Goal: Information Seeking & Learning: Learn about a topic

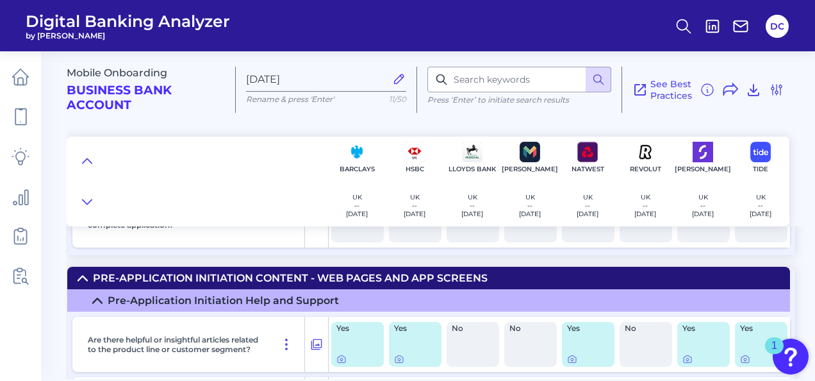
scroll to position [641, 0]
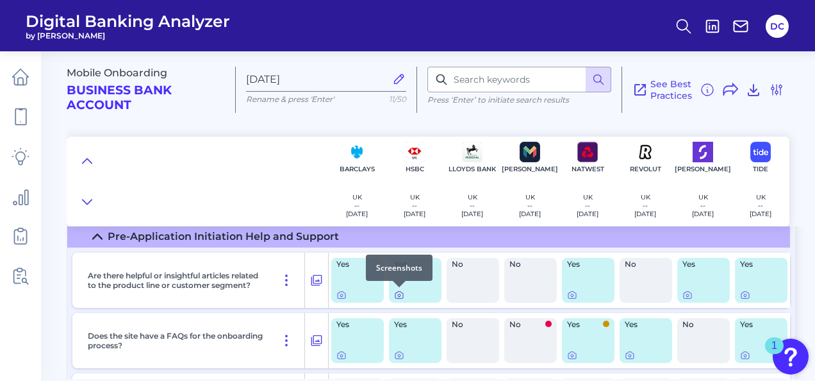
click at [401, 296] on icon at bounding box center [399, 295] width 10 height 10
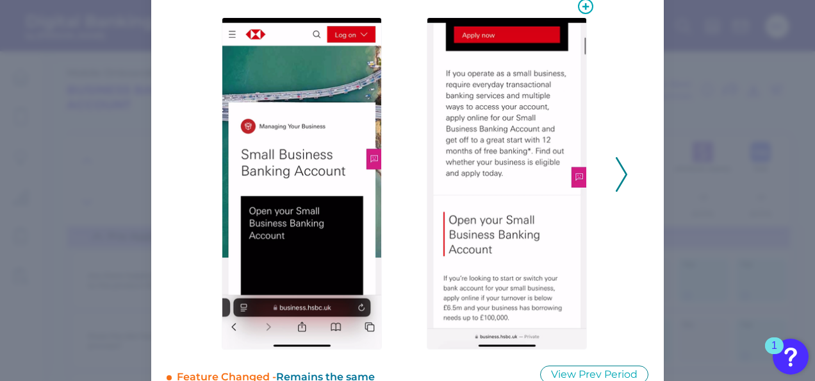
scroll to position [128, 0]
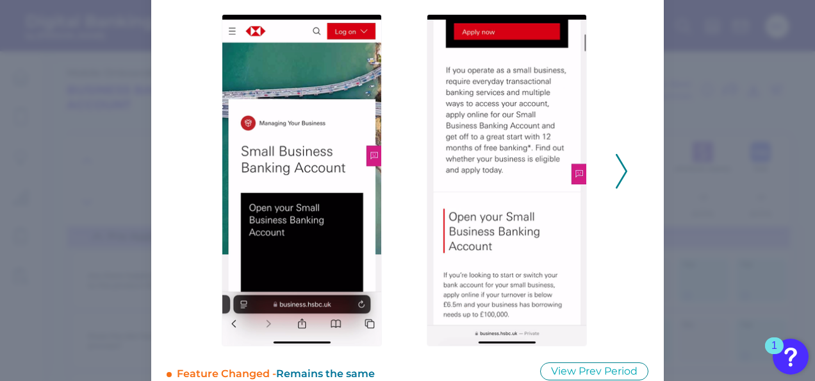
click at [621, 174] on polyline at bounding box center [621, 170] width 10 height 33
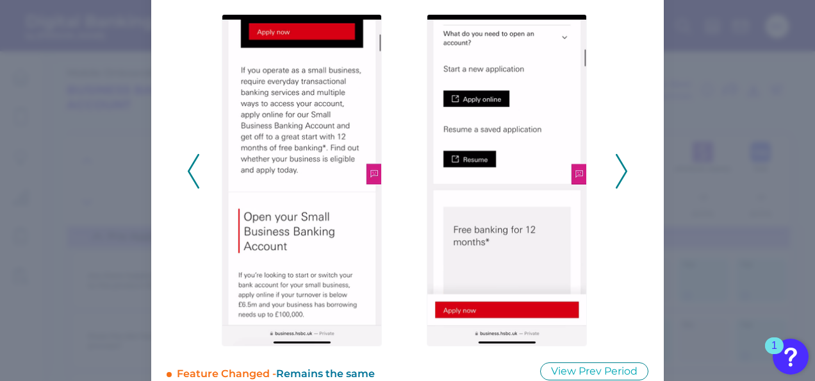
click at [621, 174] on polyline at bounding box center [621, 170] width 10 height 33
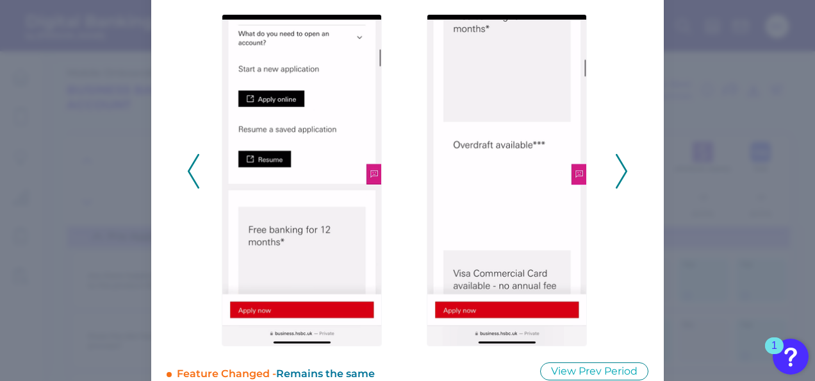
click at [621, 174] on polyline at bounding box center [621, 170] width 10 height 33
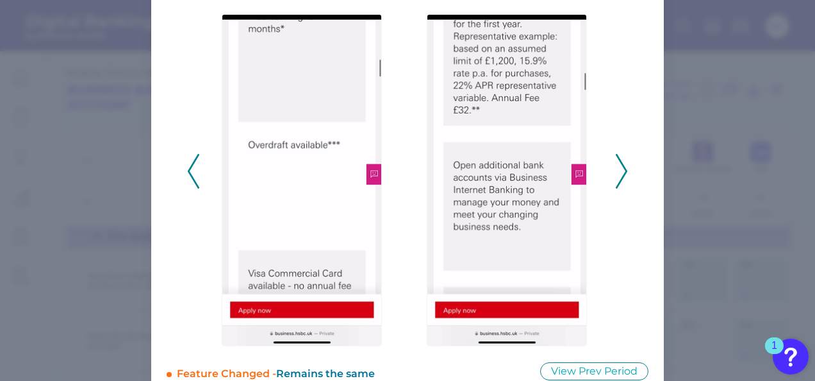
click at [621, 174] on polyline at bounding box center [621, 170] width 10 height 33
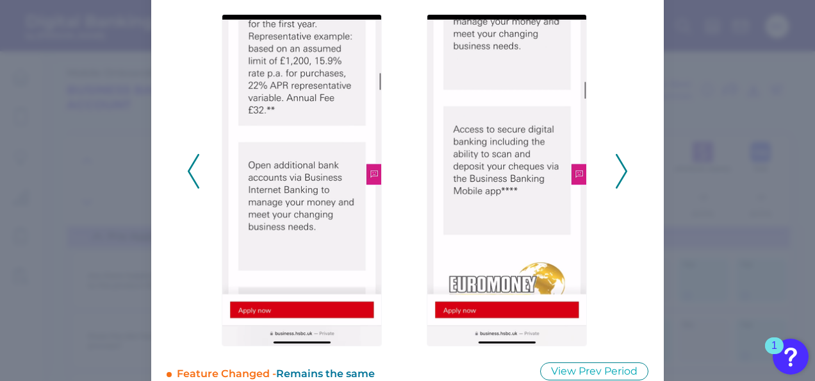
click at [621, 174] on polyline at bounding box center [621, 170] width 10 height 33
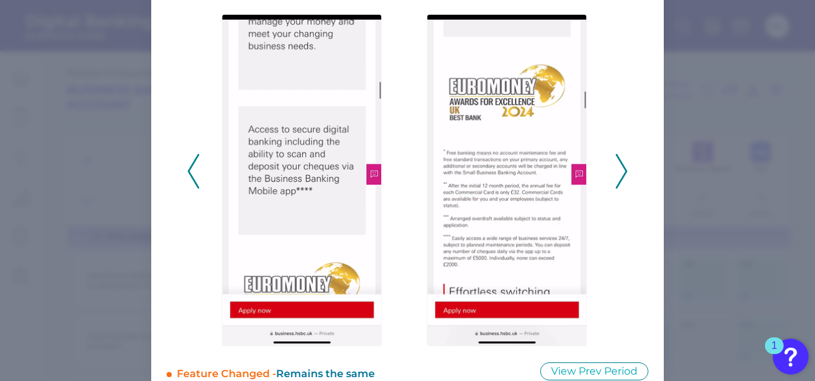
click at [621, 174] on polyline at bounding box center [621, 170] width 10 height 33
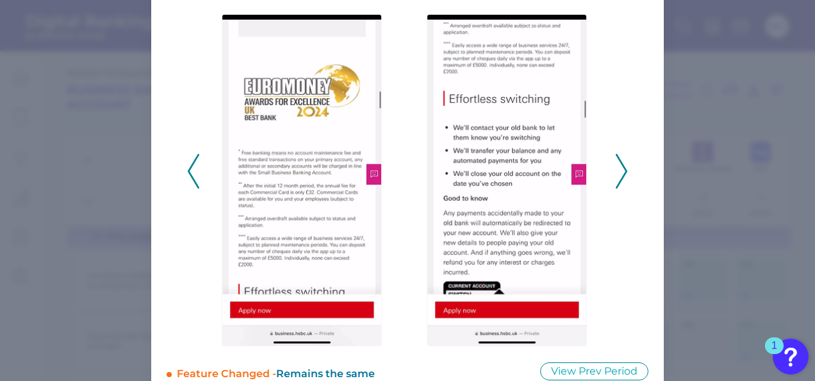
click at [621, 174] on polyline at bounding box center [621, 170] width 10 height 33
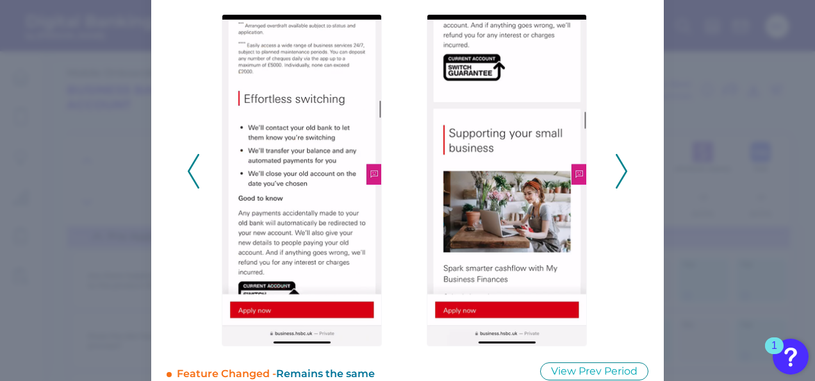
click at [621, 174] on polyline at bounding box center [621, 170] width 10 height 33
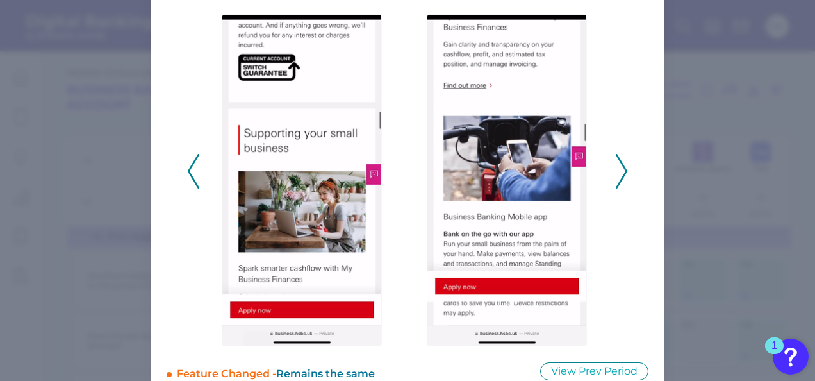
click at [621, 174] on polyline at bounding box center [621, 170] width 10 height 33
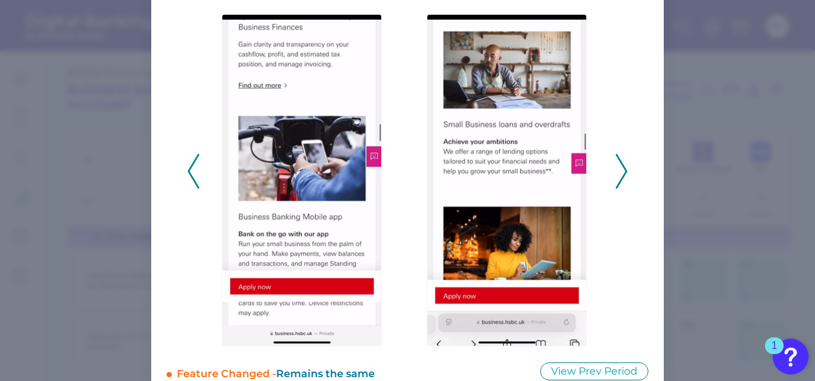
click at [621, 172] on icon at bounding box center [622, 171] width 12 height 35
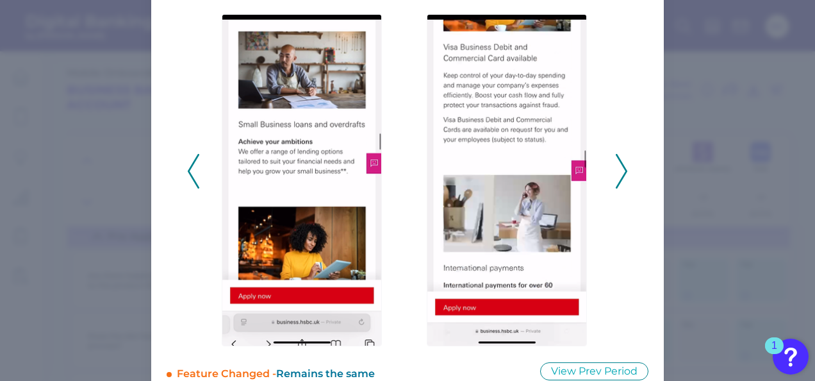
click at [621, 172] on icon at bounding box center [622, 171] width 12 height 35
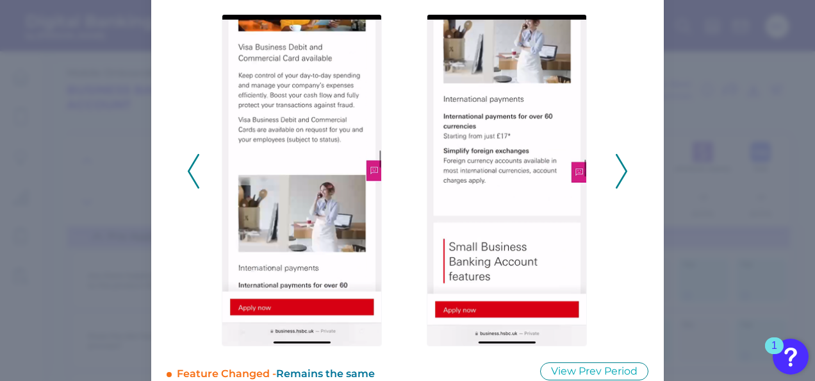
click at [621, 172] on icon at bounding box center [622, 171] width 12 height 35
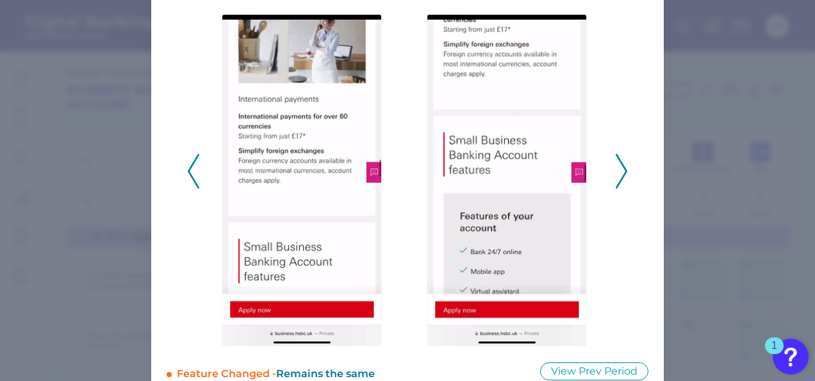
click at [621, 172] on icon at bounding box center [622, 171] width 12 height 35
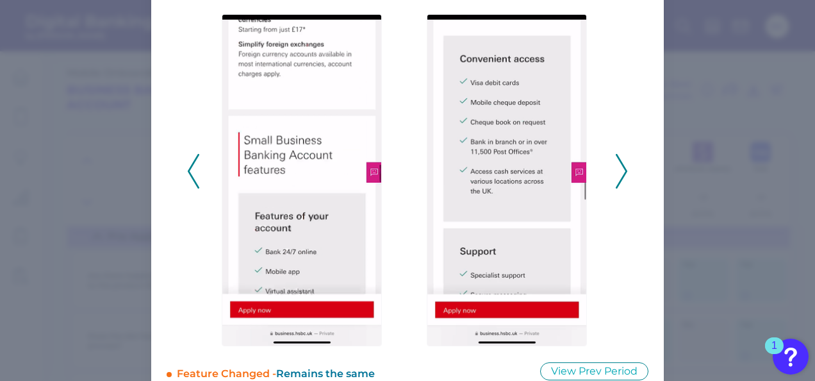
click at [621, 172] on icon at bounding box center [622, 171] width 12 height 35
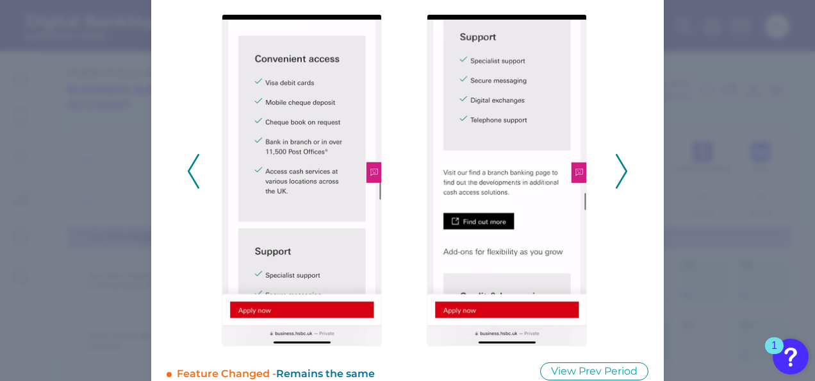
click at [621, 172] on icon at bounding box center [622, 171] width 12 height 35
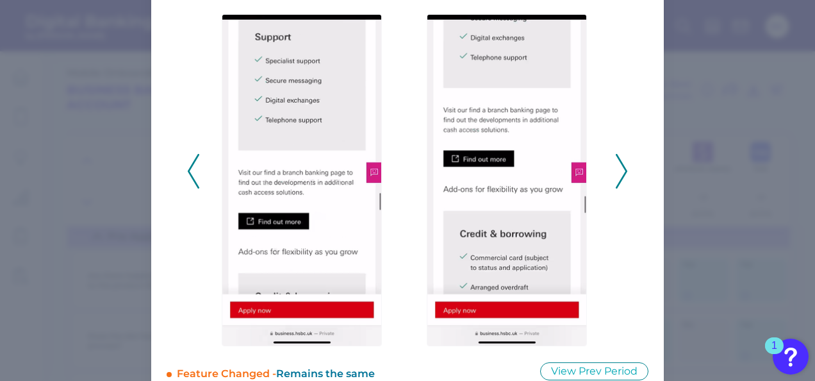
click at [621, 172] on icon at bounding box center [622, 171] width 12 height 35
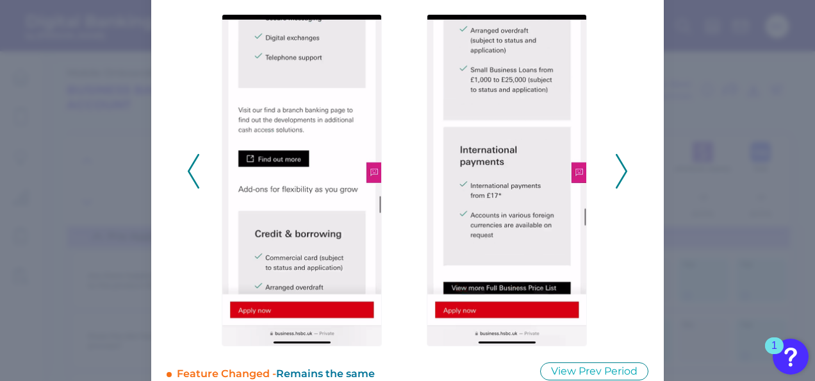
click at [621, 172] on icon at bounding box center [622, 171] width 12 height 35
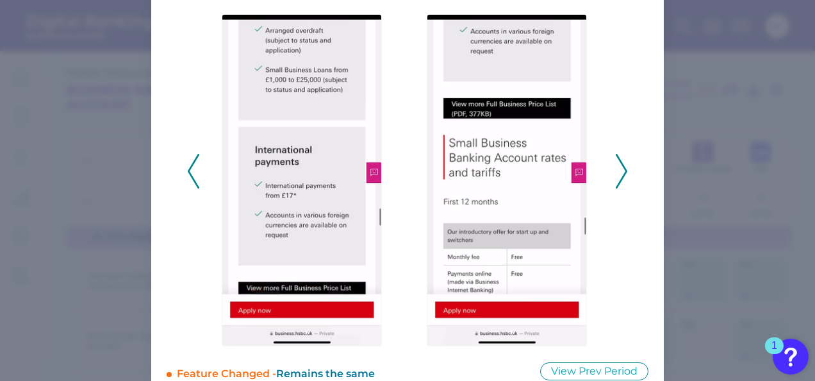
click at [621, 172] on icon at bounding box center [622, 171] width 12 height 35
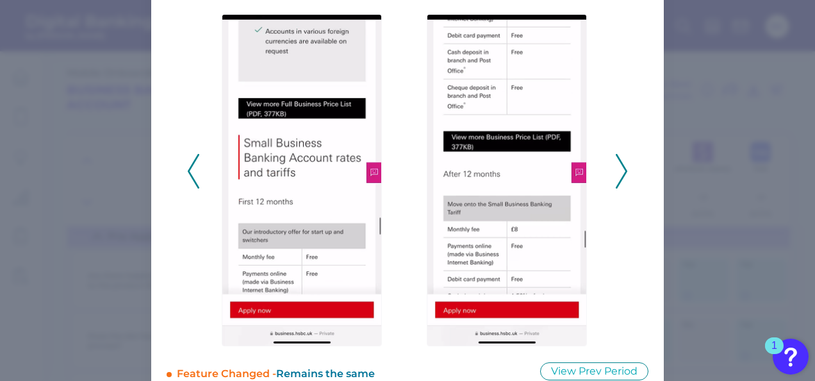
click at [621, 172] on icon at bounding box center [622, 171] width 12 height 35
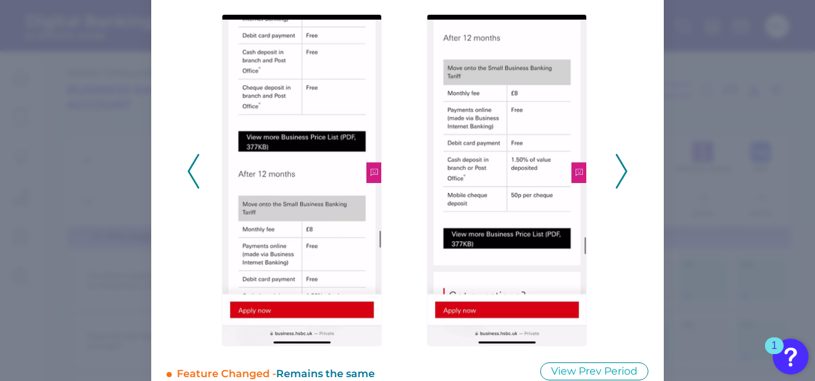
click at [621, 172] on icon at bounding box center [622, 171] width 12 height 35
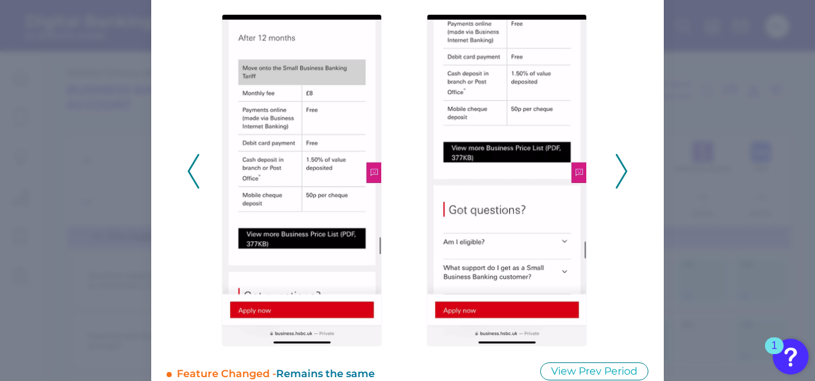
click at [621, 172] on icon at bounding box center [622, 171] width 12 height 35
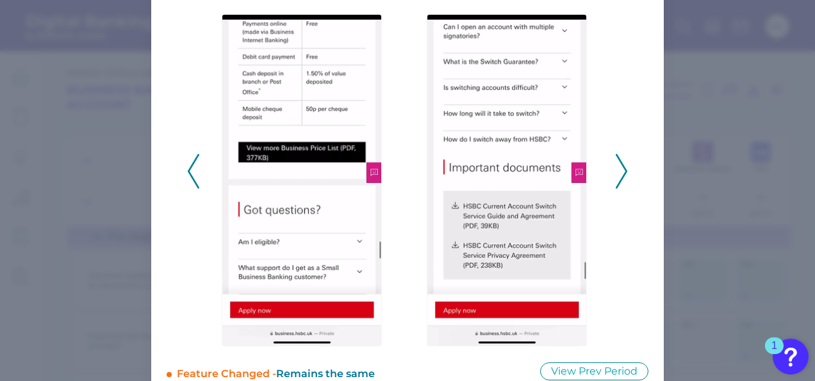
click at [621, 172] on icon at bounding box center [622, 171] width 12 height 35
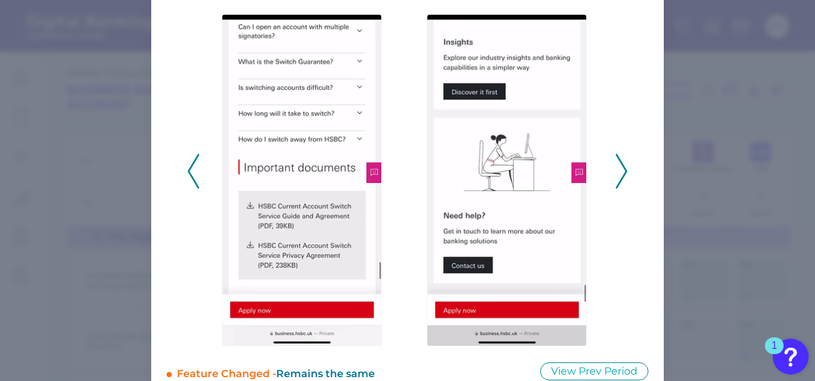
click at [621, 172] on icon at bounding box center [622, 171] width 12 height 35
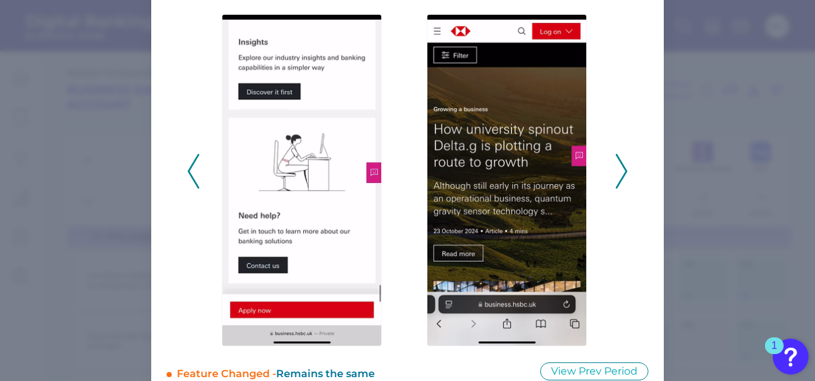
click at [621, 172] on icon at bounding box center [622, 171] width 12 height 35
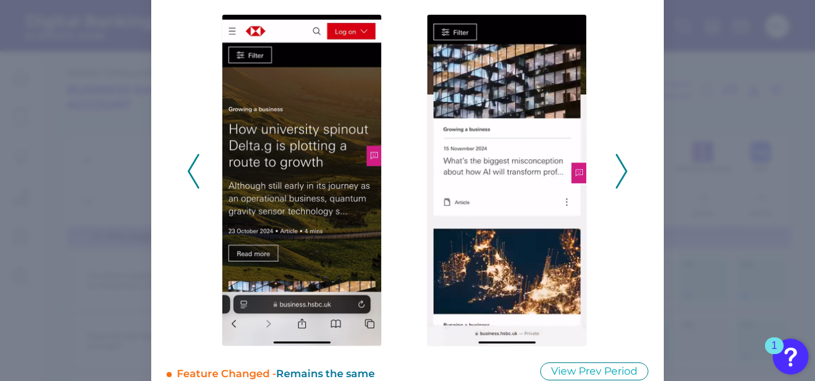
click at [621, 172] on icon at bounding box center [622, 171] width 12 height 35
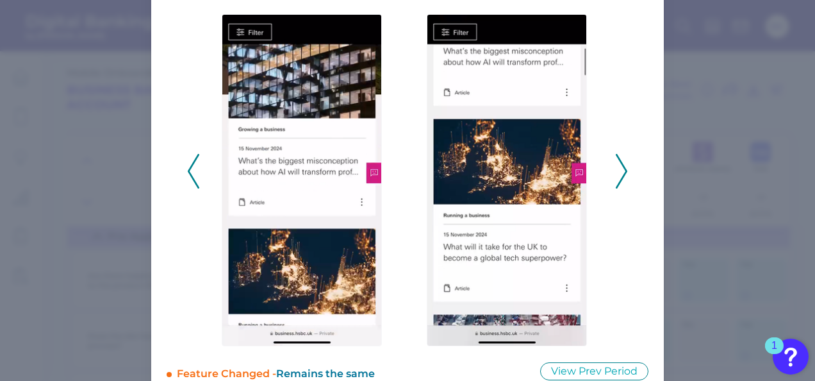
click at [621, 172] on icon at bounding box center [622, 171] width 12 height 35
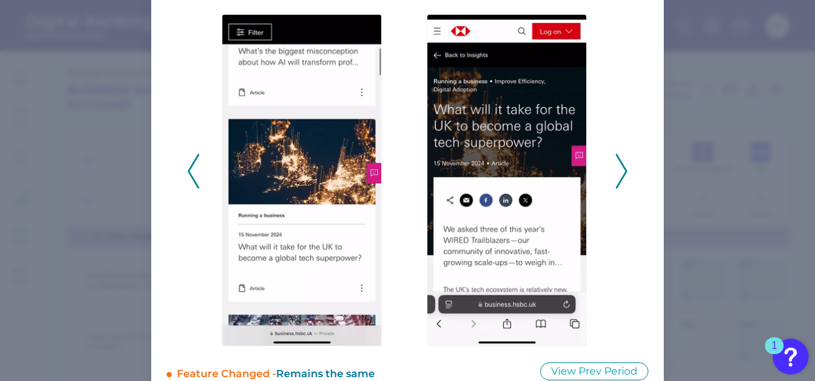
click at [621, 172] on icon at bounding box center [622, 171] width 12 height 35
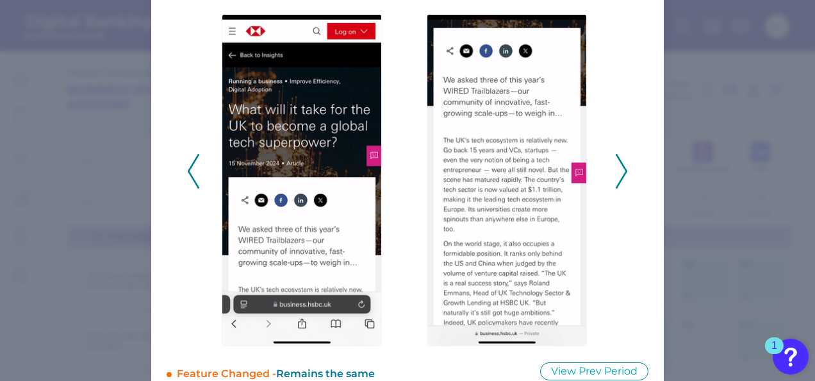
click at [621, 172] on icon at bounding box center [622, 171] width 12 height 35
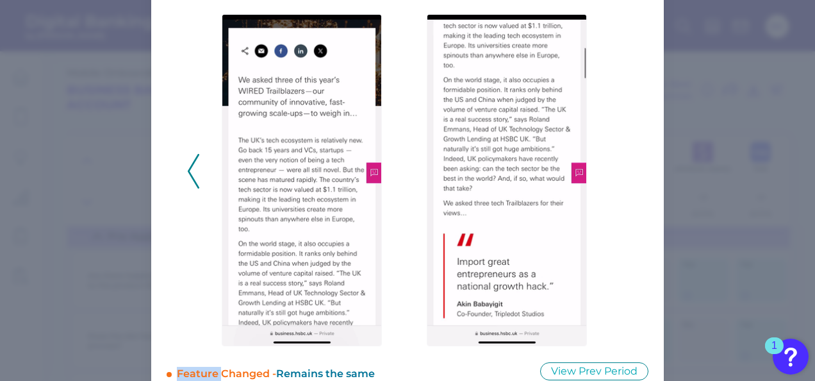
click at [621, 172] on div "2024 - Q4" at bounding box center [407, 164] width 441 height 364
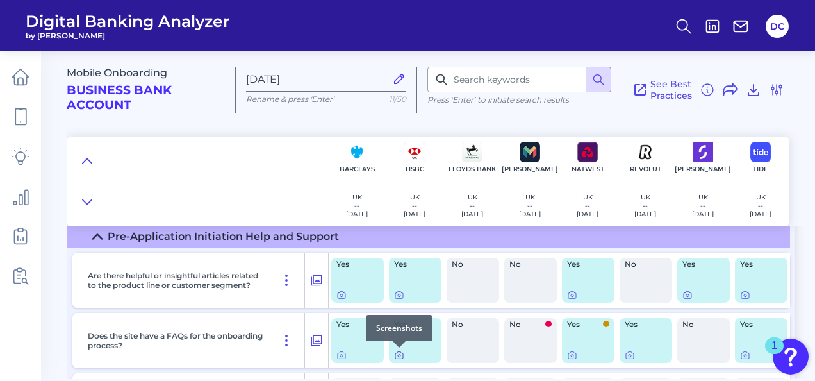
click at [404, 356] on icon at bounding box center [399, 355] width 10 height 10
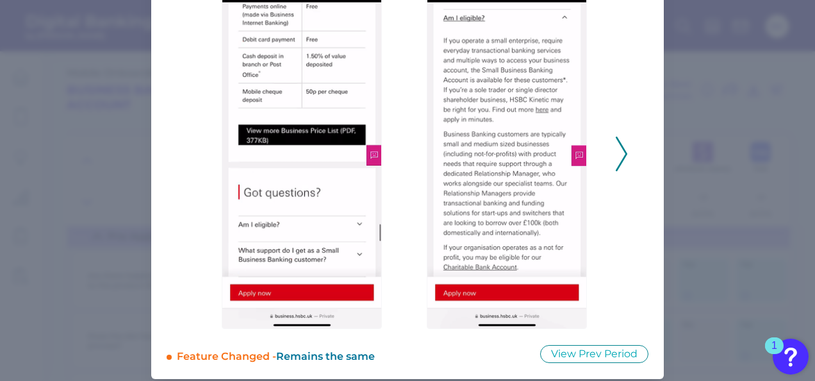
scroll to position [64, 0]
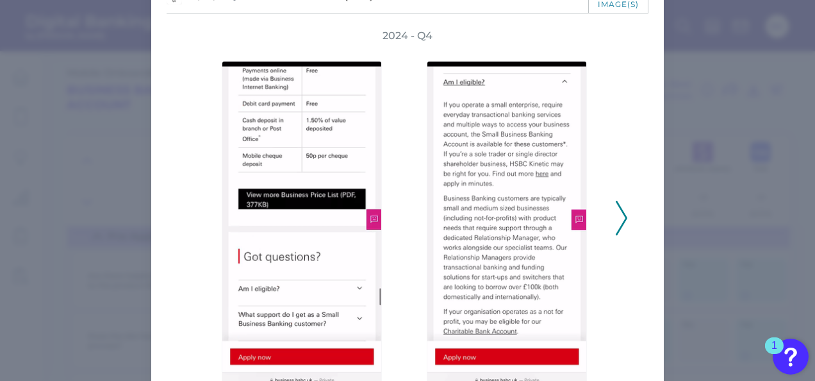
click at [611, 218] on div "2024 - Q4" at bounding box center [407, 211] width 441 height 364
click at [620, 220] on icon at bounding box center [622, 218] width 12 height 35
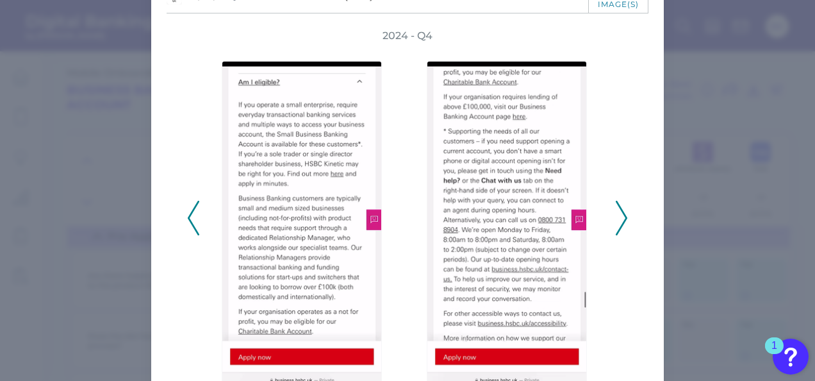
click at [620, 220] on icon at bounding box center [622, 218] width 12 height 35
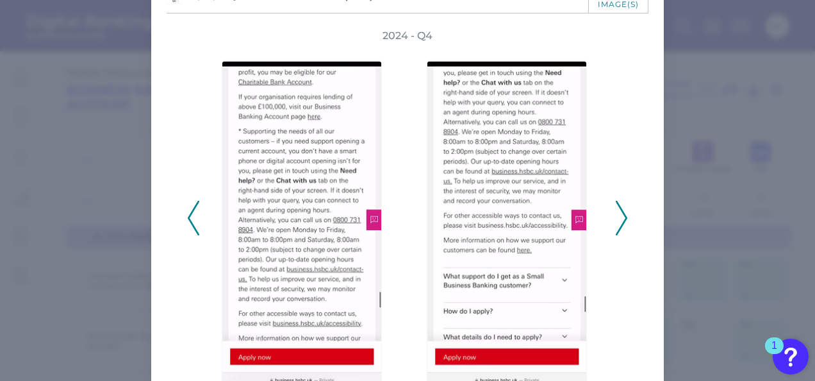
click at [620, 220] on icon at bounding box center [622, 218] width 12 height 35
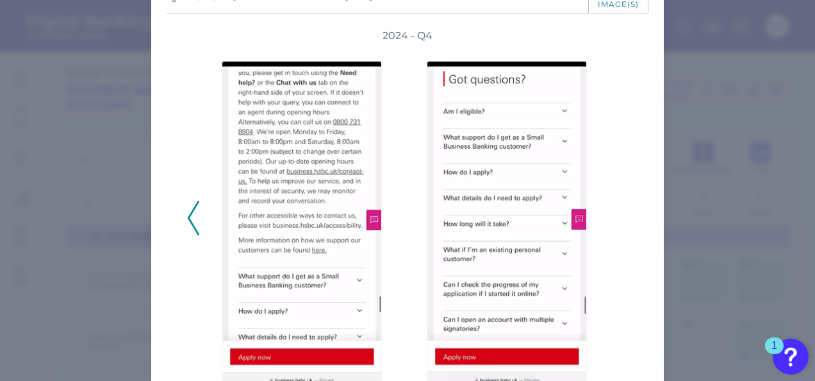
click at [620, 220] on div "2024 - Q4" at bounding box center [407, 211] width 441 height 364
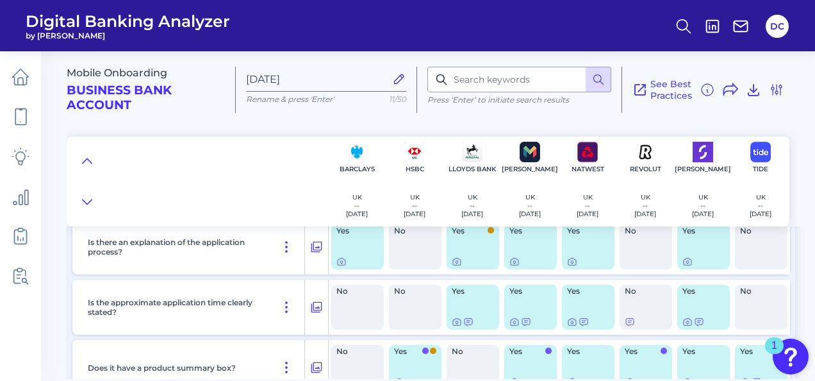
scroll to position [1986, 0]
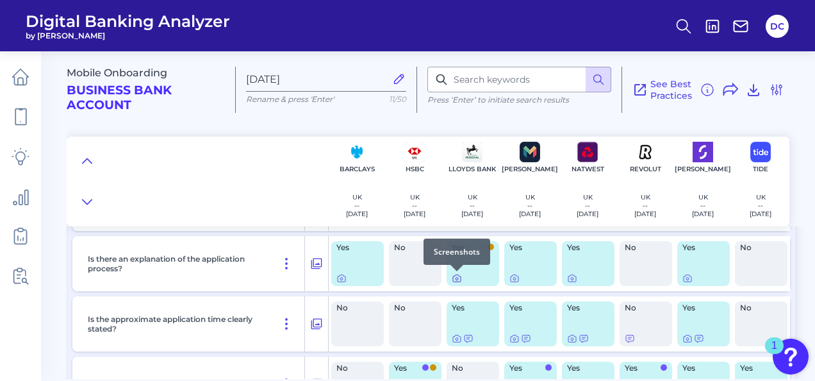
click at [459, 279] on icon at bounding box center [457, 278] width 10 height 10
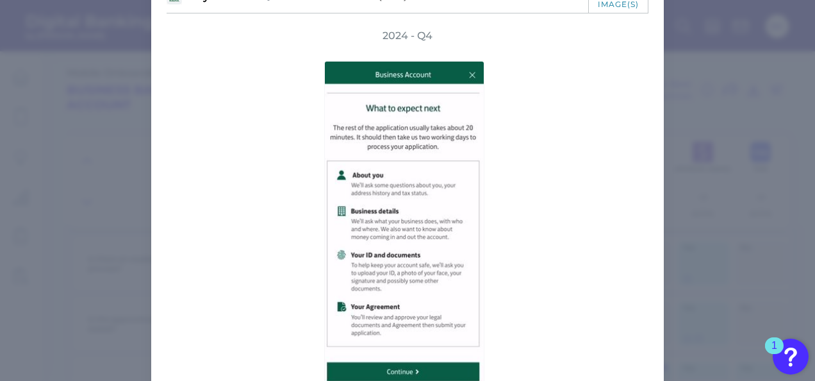
scroll to position [141, 0]
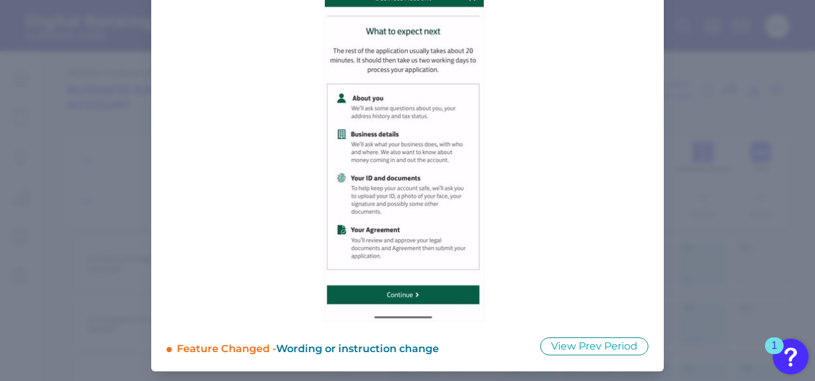
click at [614, 215] on div "2024 - Q4" at bounding box center [407, 136] width 441 height 369
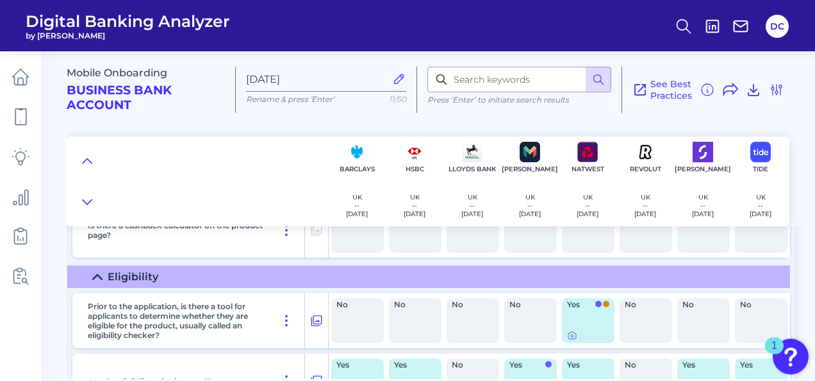
scroll to position [1602, 0]
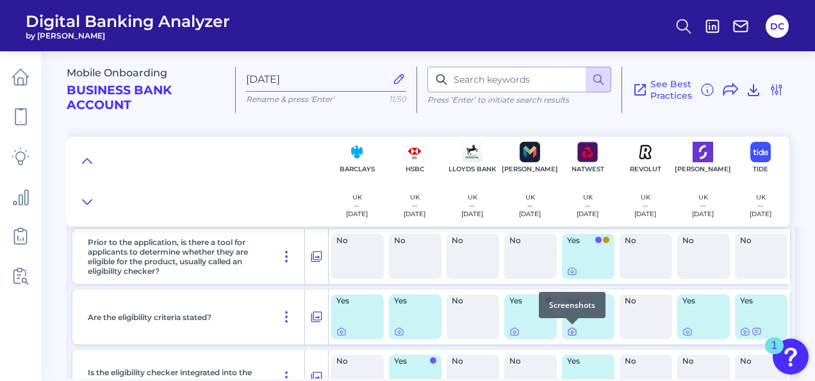
click at [575, 333] on icon at bounding box center [572, 331] width 10 height 10
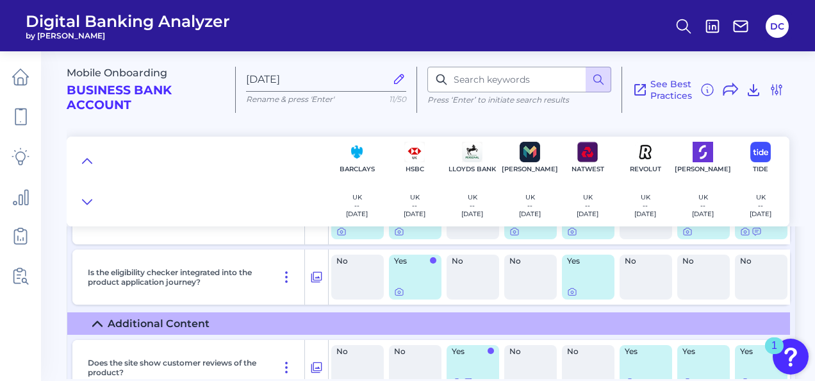
scroll to position [1730, 0]
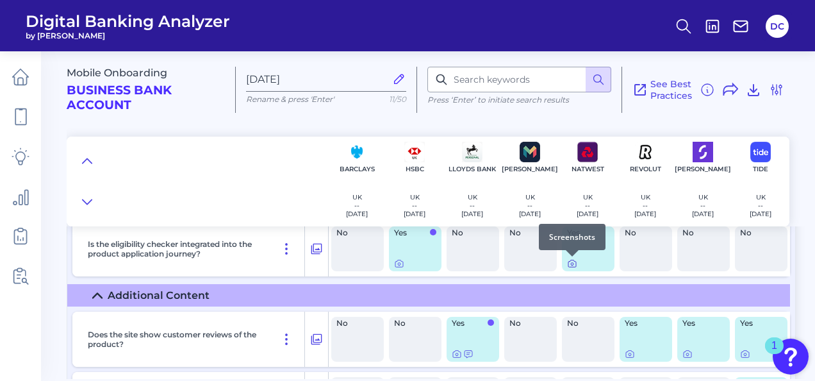
click at [568, 263] on icon at bounding box center [572, 263] width 10 height 10
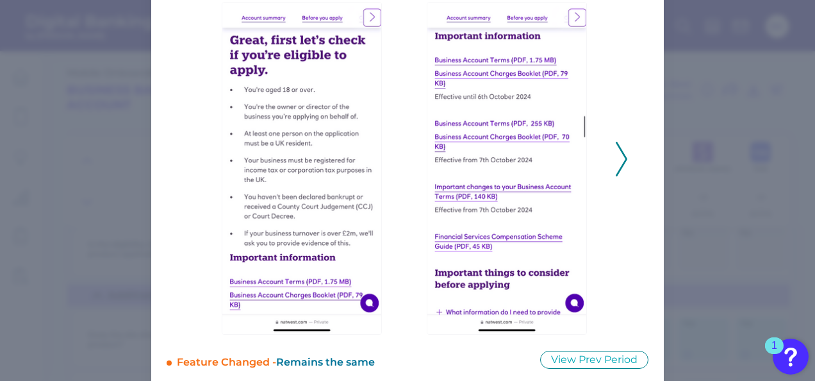
scroll to position [128, 0]
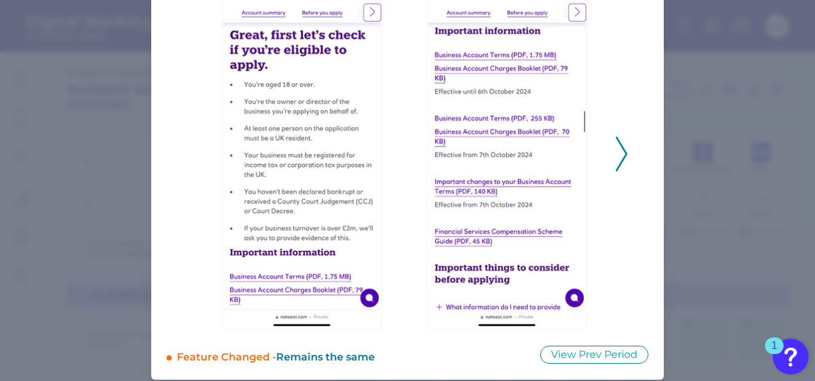
click at [622, 170] on polyline at bounding box center [621, 154] width 10 height 33
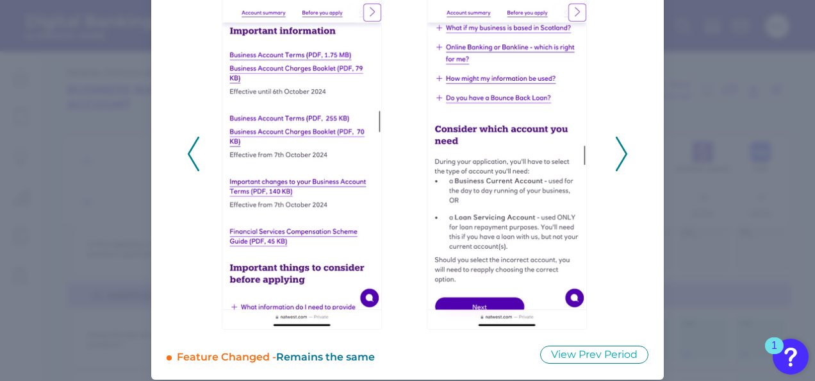
click at [622, 170] on polyline at bounding box center [621, 154] width 10 height 33
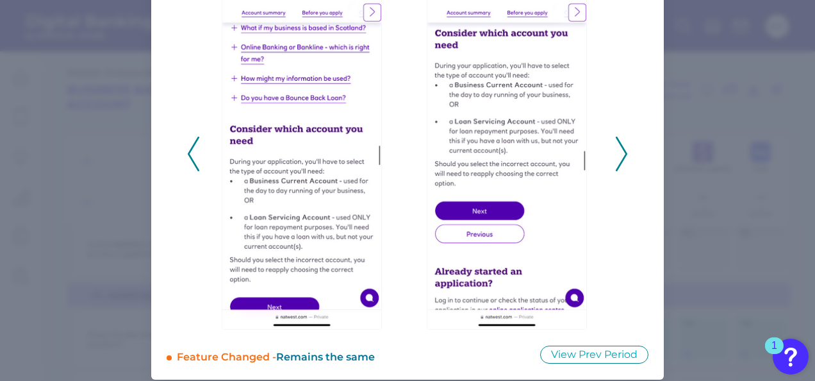
click at [622, 170] on polyline at bounding box center [621, 154] width 10 height 33
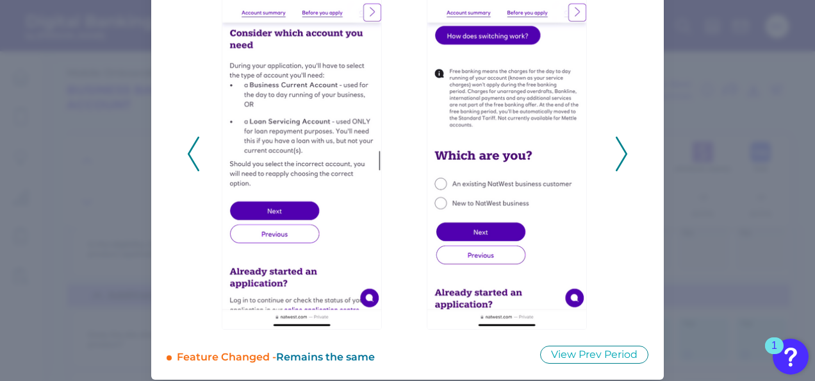
click at [622, 170] on polyline at bounding box center [621, 154] width 10 height 33
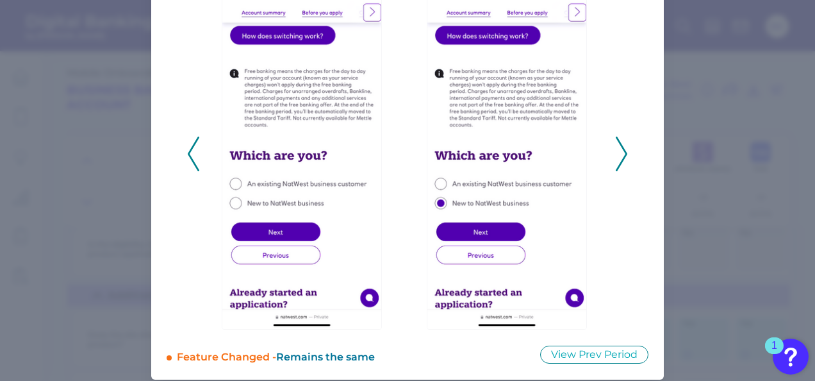
click at [622, 170] on polyline at bounding box center [621, 154] width 10 height 33
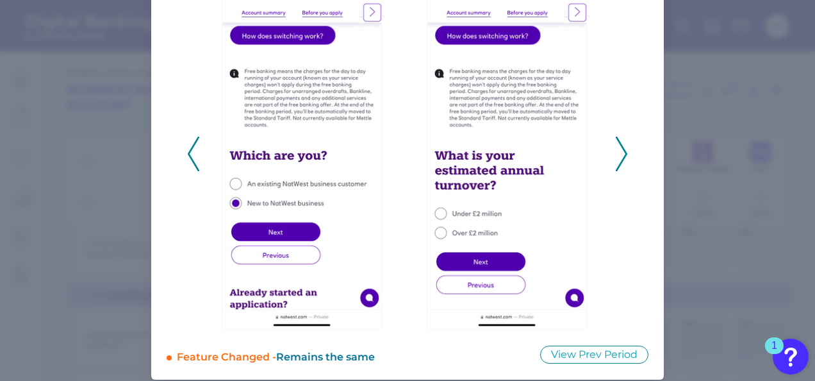
click at [622, 170] on polyline at bounding box center [621, 154] width 10 height 33
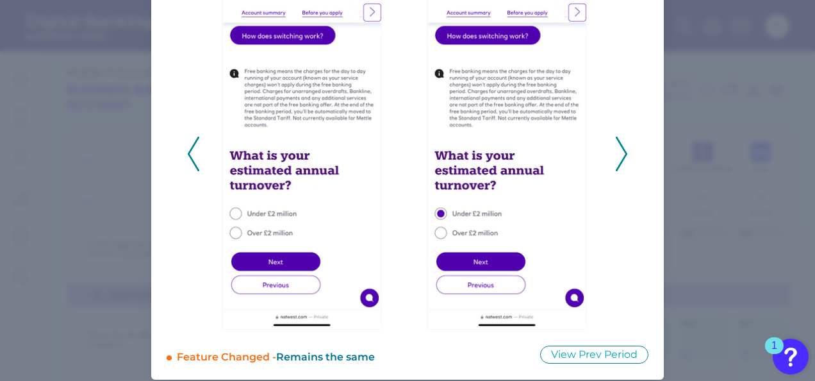
click at [622, 170] on polyline at bounding box center [621, 154] width 10 height 33
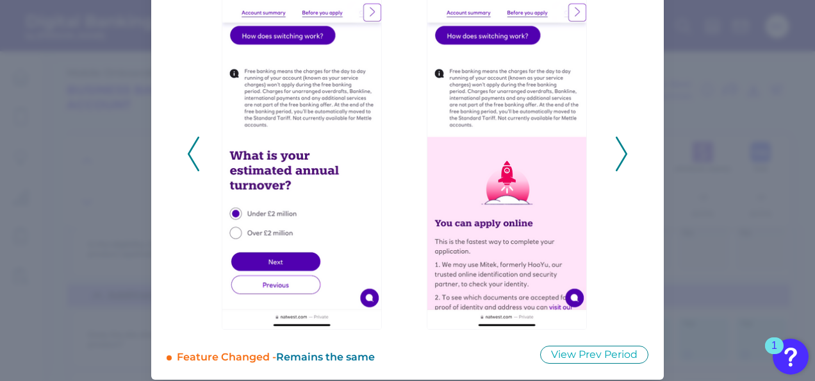
click at [622, 170] on polyline at bounding box center [621, 154] width 10 height 33
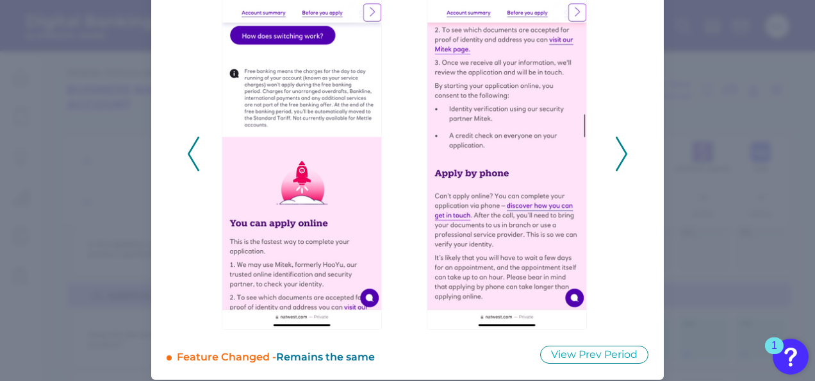
click at [622, 170] on polyline at bounding box center [621, 154] width 10 height 33
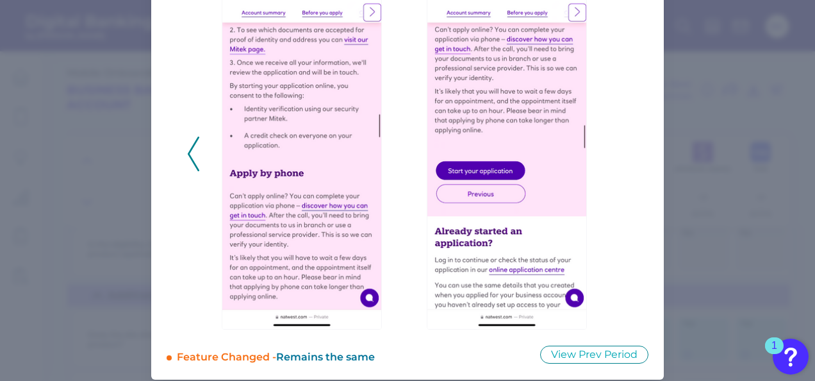
click at [622, 170] on div "2024 - Q4" at bounding box center [407, 147] width 441 height 365
click at [181, 172] on div "2024 - Q4" at bounding box center [408, 147] width 482 height 365
click at [187, 170] on button at bounding box center [193, 153] width 13 height 35
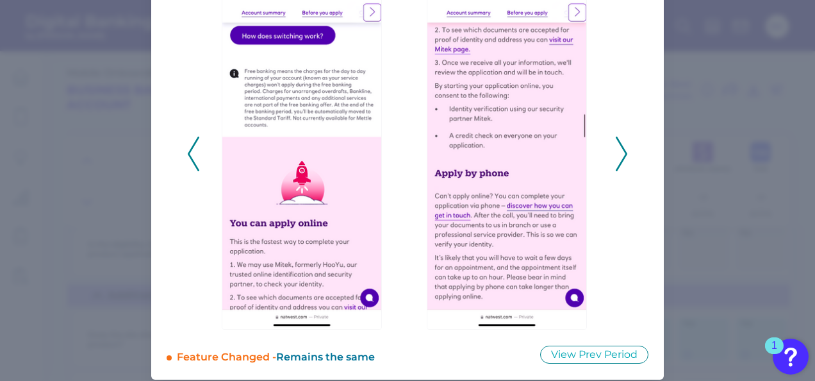
click at [188, 168] on icon at bounding box center [194, 153] width 12 height 35
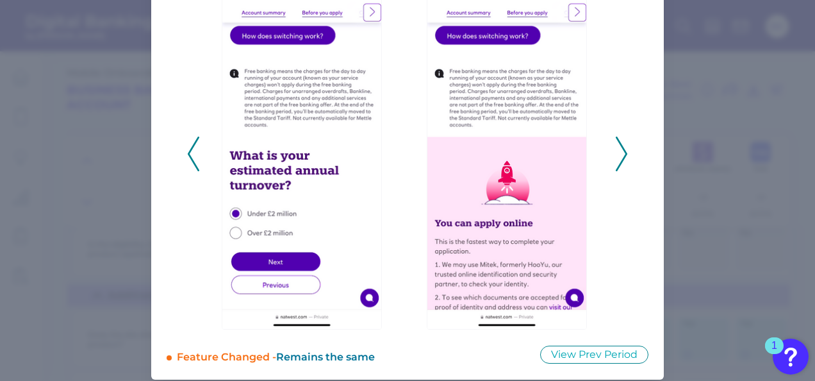
click at [188, 168] on icon at bounding box center [194, 153] width 12 height 35
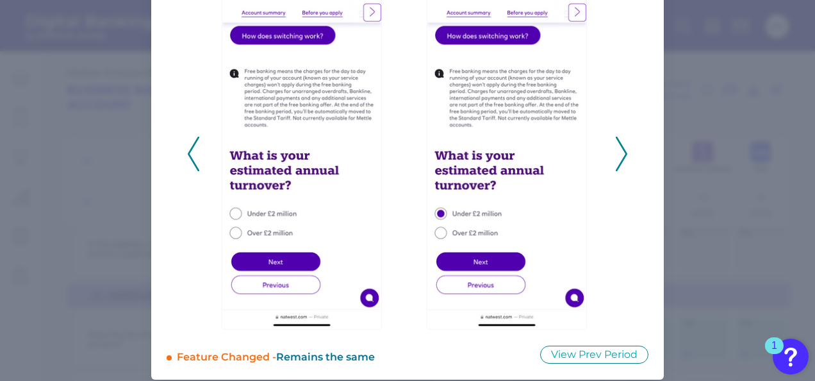
click at [188, 167] on icon at bounding box center [194, 153] width 12 height 35
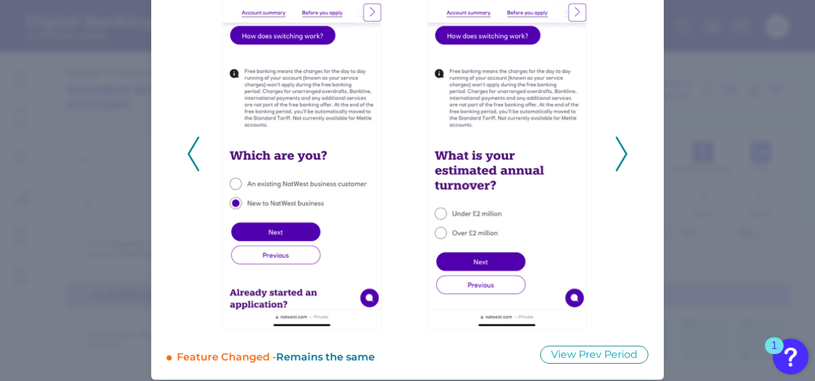
click at [188, 164] on icon at bounding box center [194, 153] width 12 height 35
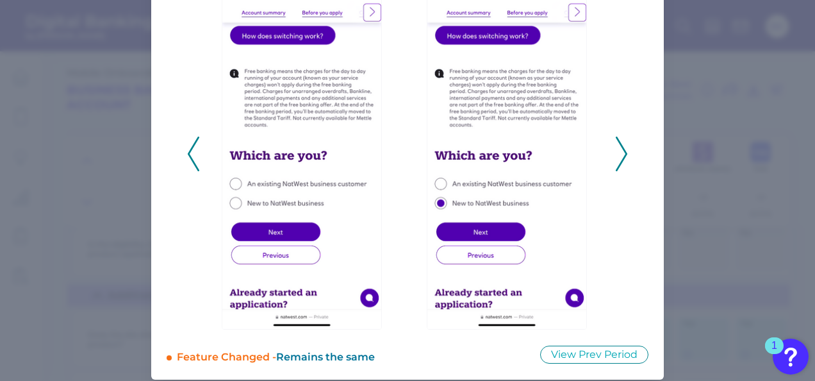
click at [188, 164] on icon at bounding box center [194, 153] width 12 height 35
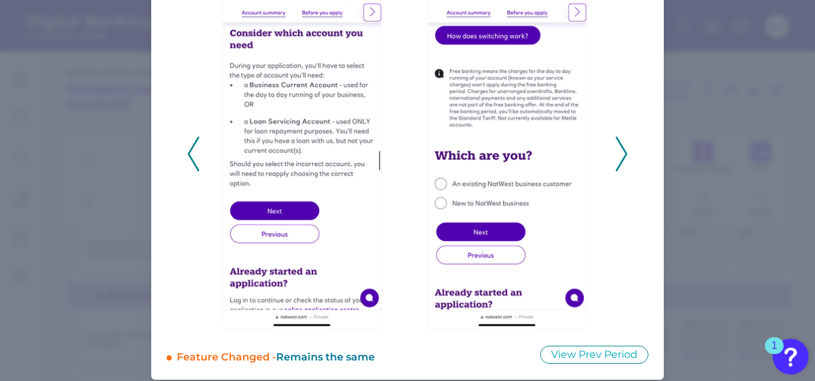
click at [188, 164] on icon at bounding box center [194, 153] width 12 height 35
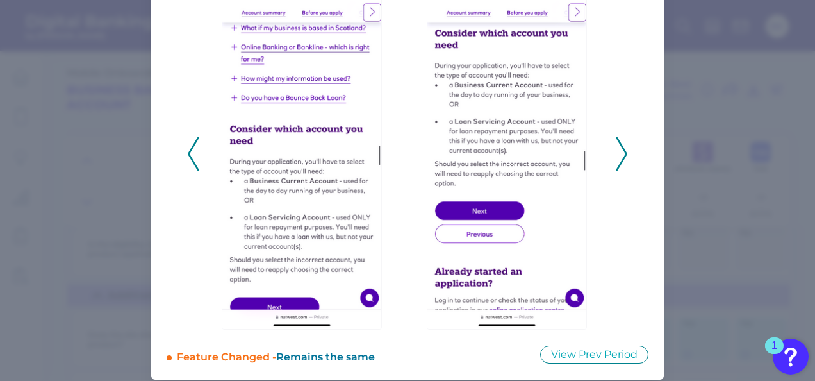
click at [188, 164] on icon at bounding box center [194, 153] width 12 height 35
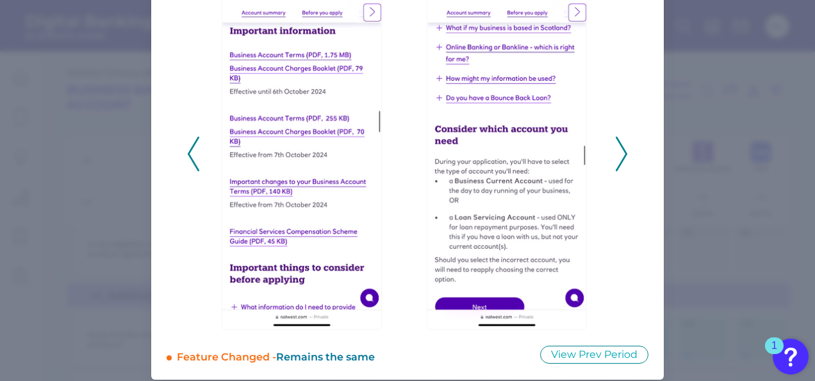
click at [188, 163] on icon at bounding box center [194, 153] width 12 height 35
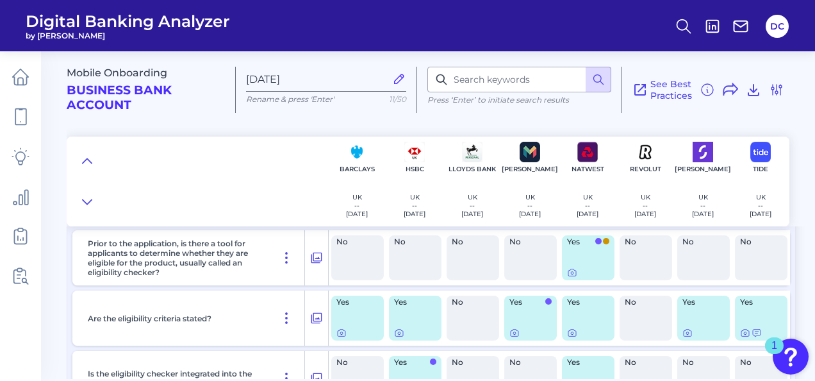
scroll to position [1602, 0]
click at [570, 272] on icon at bounding box center [572, 271] width 10 height 10
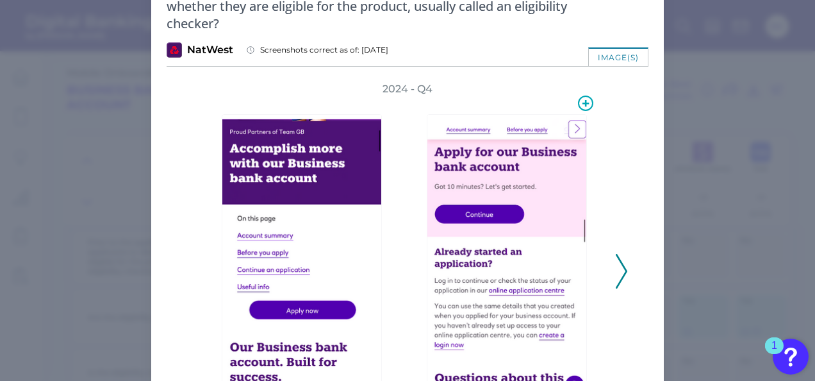
scroll to position [128, 0]
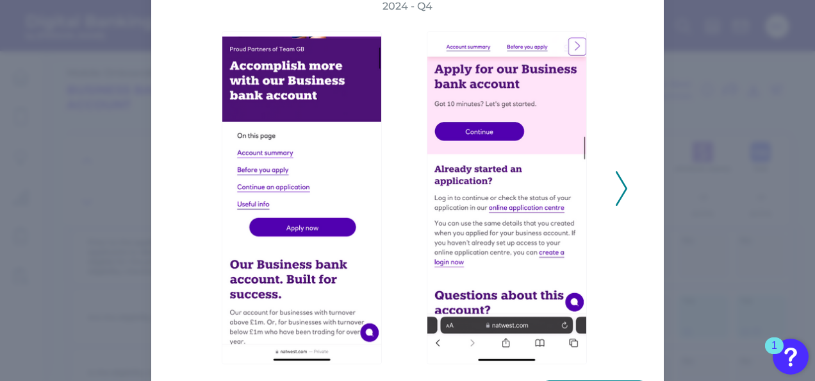
click at [617, 183] on icon at bounding box center [622, 188] width 12 height 35
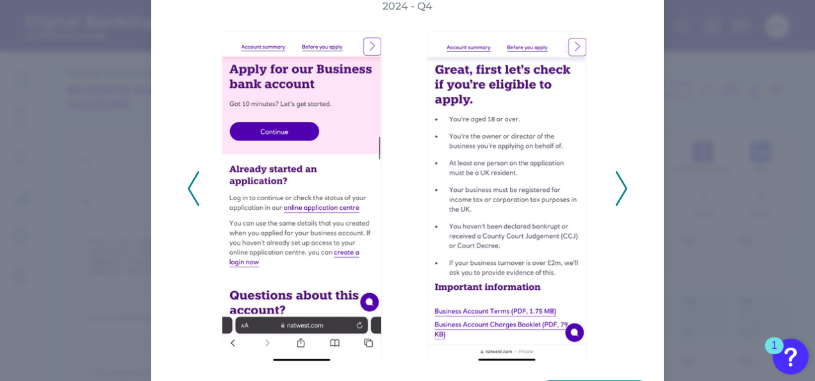
click at [617, 183] on icon at bounding box center [622, 188] width 12 height 35
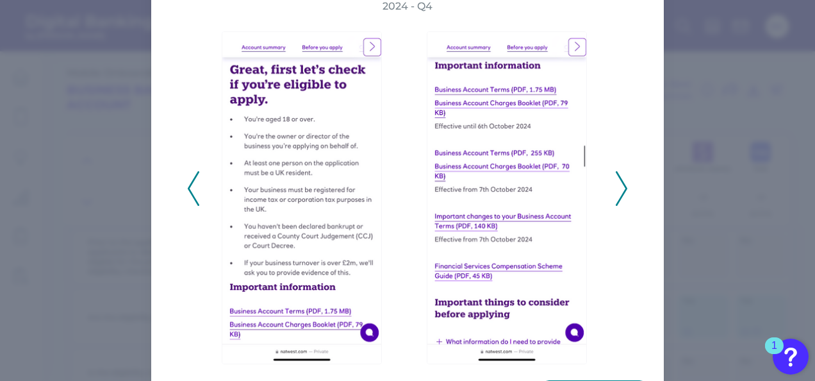
click at [617, 183] on icon at bounding box center [622, 188] width 12 height 35
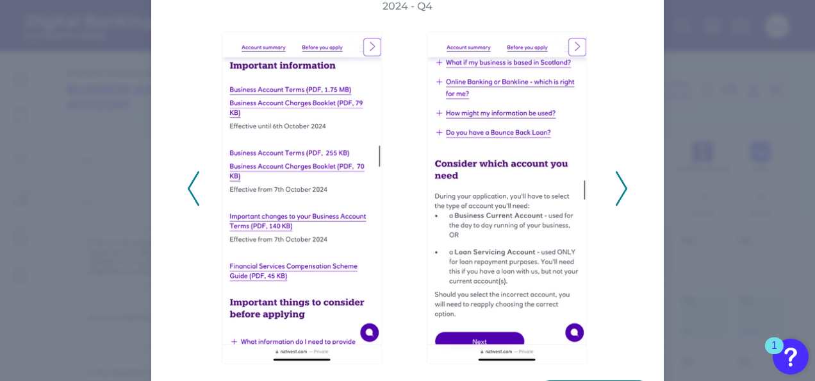
click at [617, 183] on icon at bounding box center [622, 188] width 12 height 35
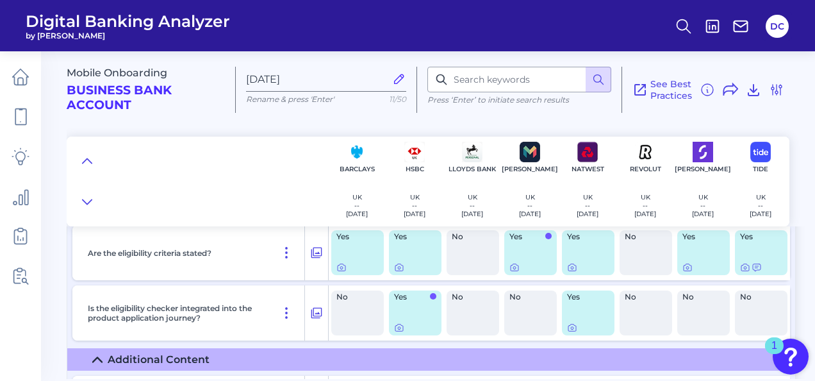
scroll to position [1602, 0]
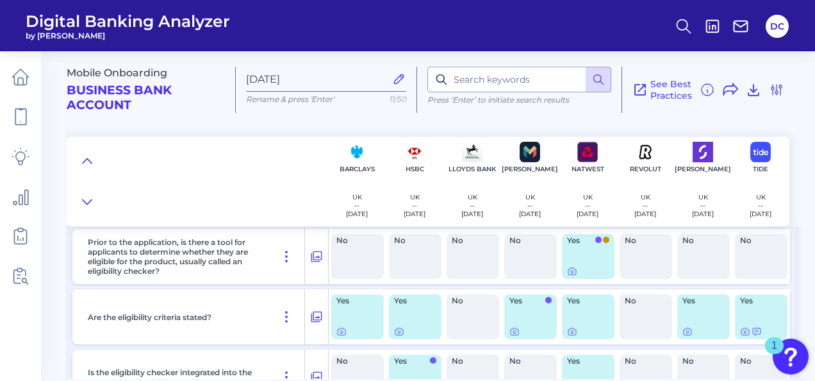
click at [519, 331] on icon at bounding box center [514, 331] width 10 height 10
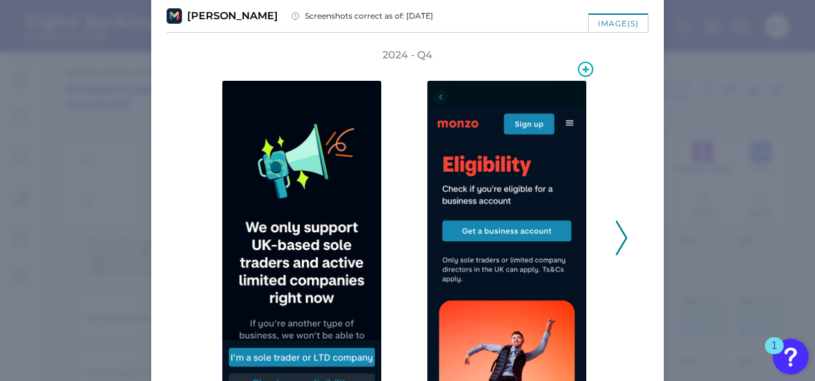
scroll to position [64, 0]
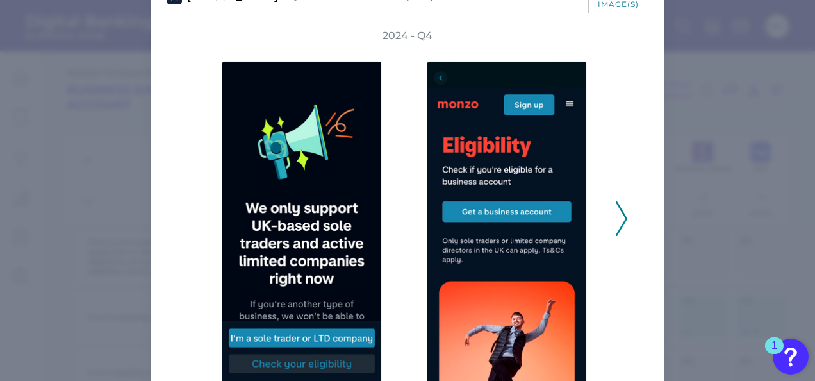
click at [616, 211] on icon at bounding box center [622, 218] width 12 height 35
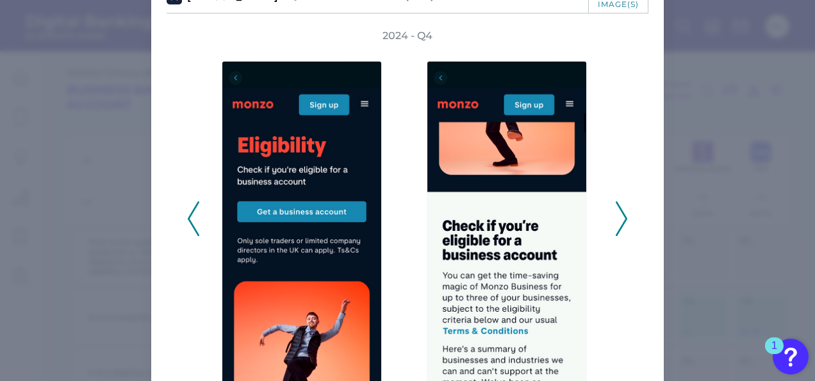
click at [616, 211] on icon at bounding box center [622, 218] width 12 height 35
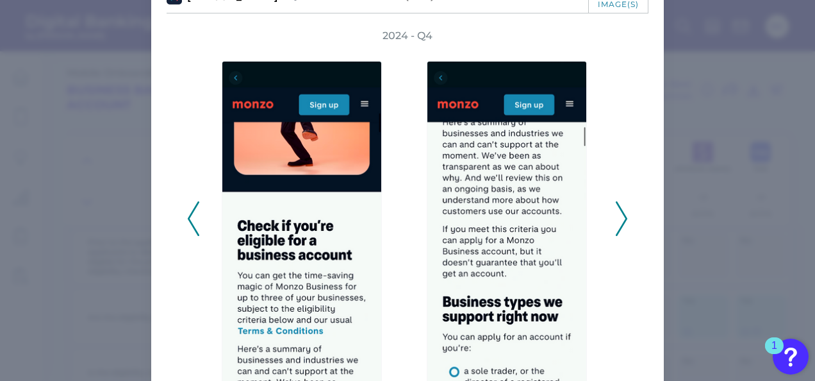
scroll to position [128, 0]
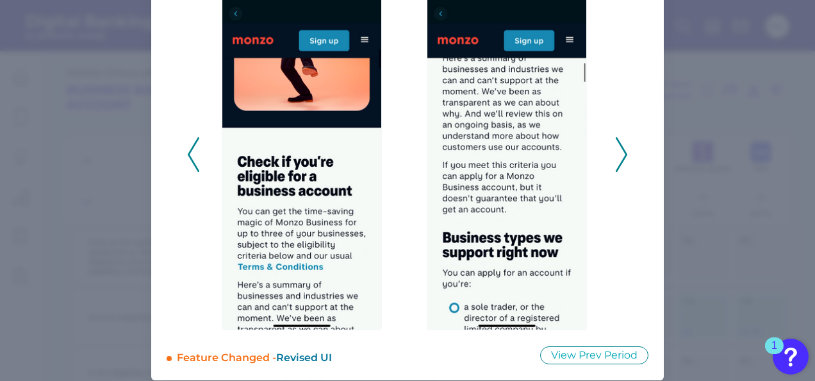
click at [611, 166] on div "2024 - Q4" at bounding box center [407, 147] width 441 height 365
click at [616, 153] on icon at bounding box center [622, 154] width 12 height 35
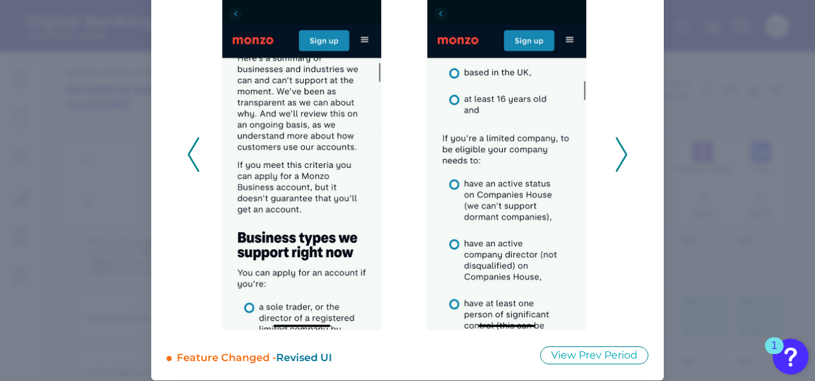
click at [620, 150] on polyline at bounding box center [621, 154] width 10 height 33
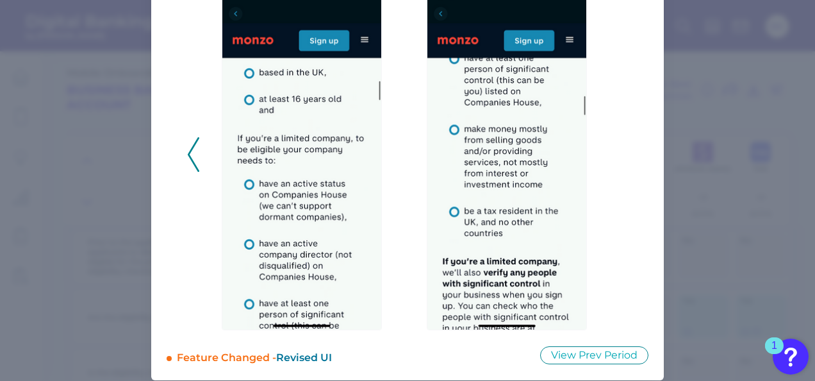
click at [620, 150] on div "2024 - Q4" at bounding box center [407, 147] width 441 height 365
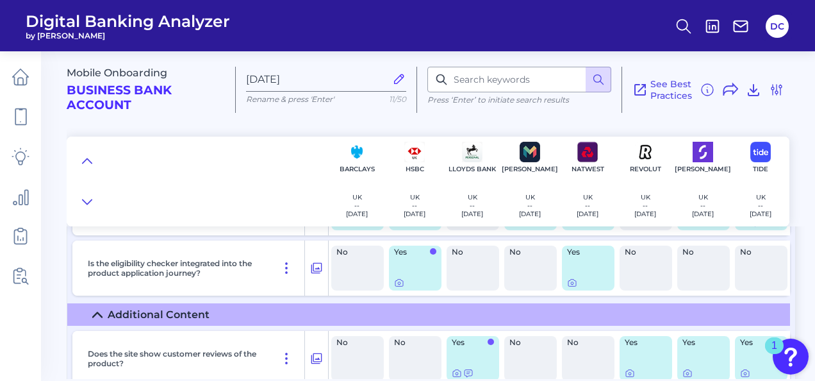
scroll to position [1730, 0]
